Goal: Find specific page/section: Find specific page/section

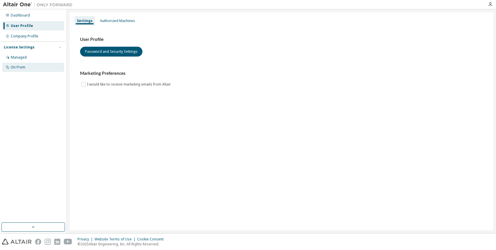
click at [28, 65] on div "On Prem" at bounding box center [33, 67] width 62 height 9
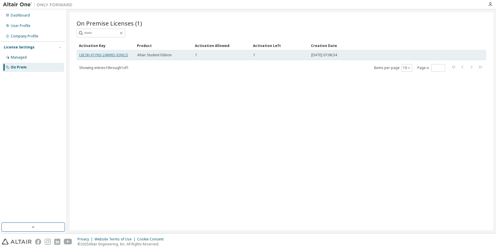
click at [119, 55] on link "L8C0H-X1YN3-24WWS-IQNCO" at bounding box center [103, 55] width 49 height 5
